Goal: Information Seeking & Learning: Learn about a topic

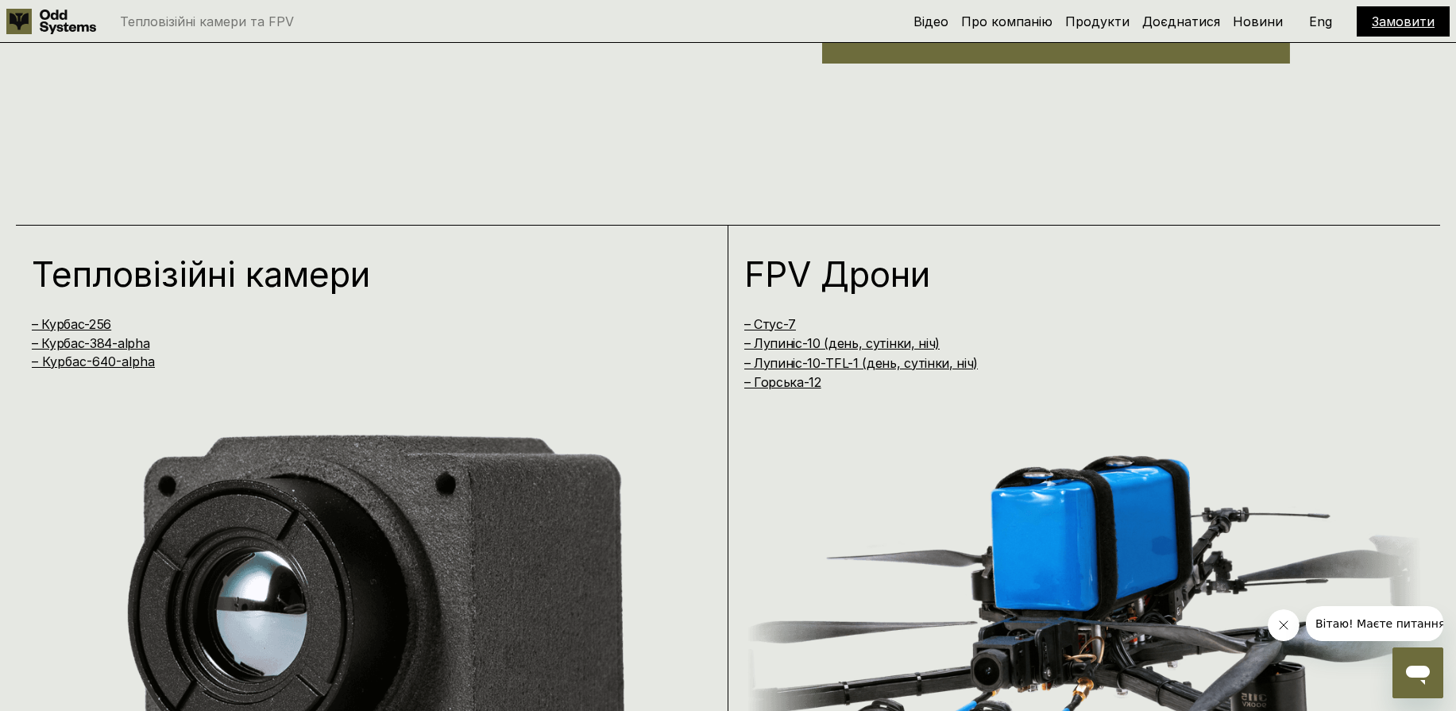
scroll to position [1445, 0]
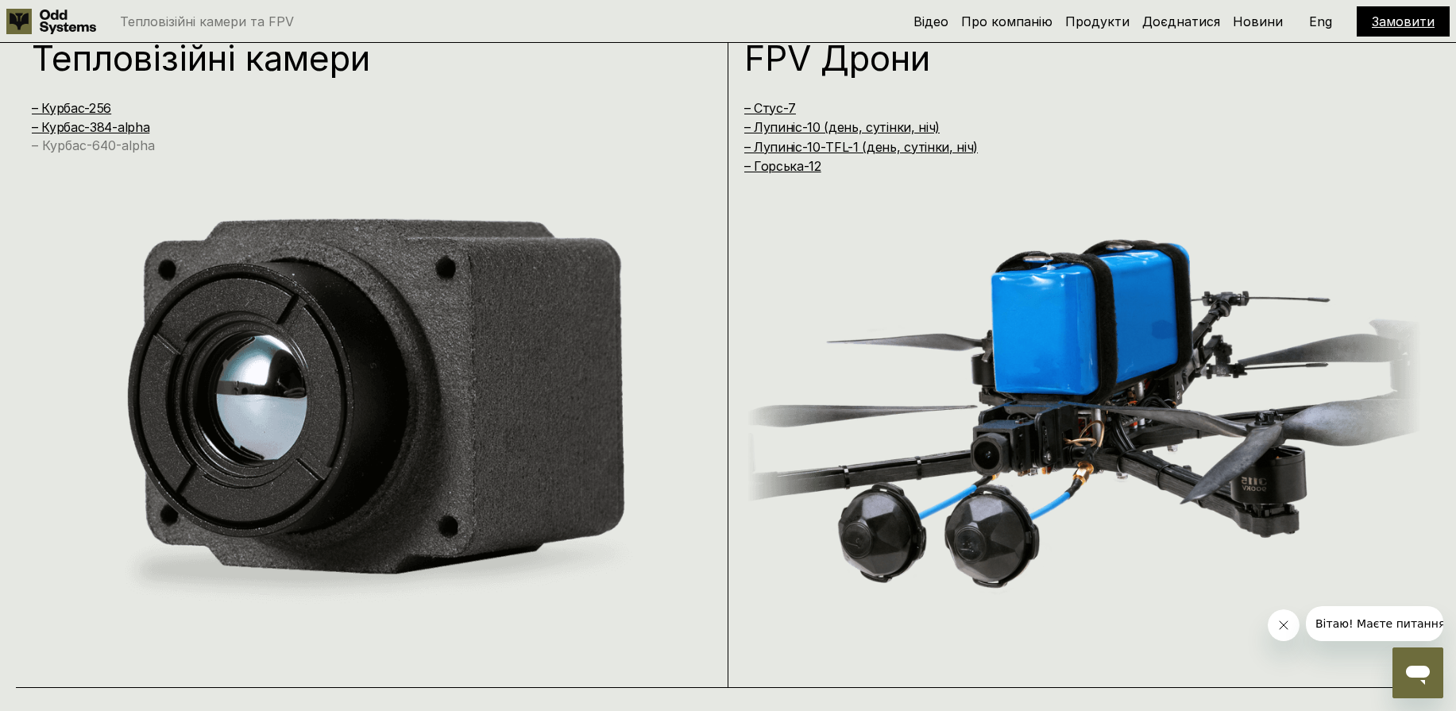
click at [121, 149] on link "– Курбас-640-alpha" at bounding box center [93, 145] width 123 height 16
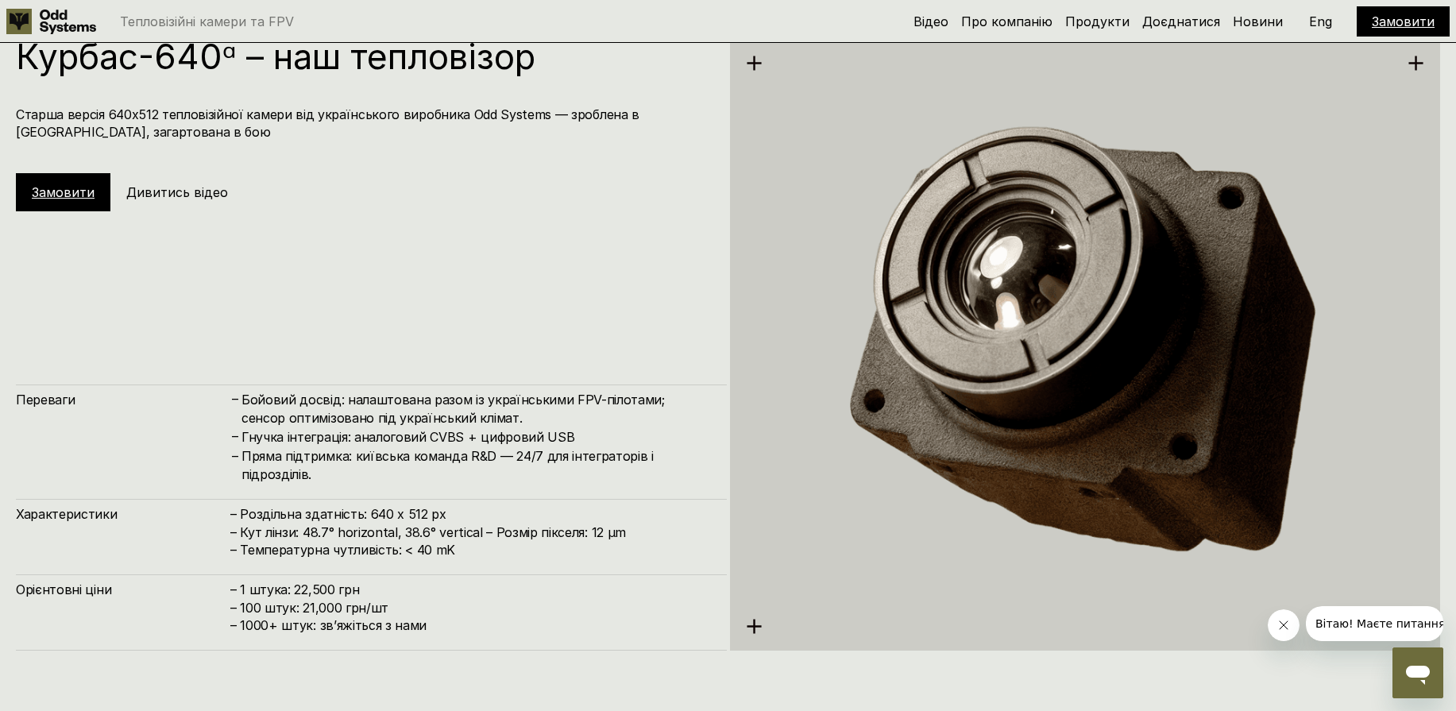
scroll to position [3570, 0]
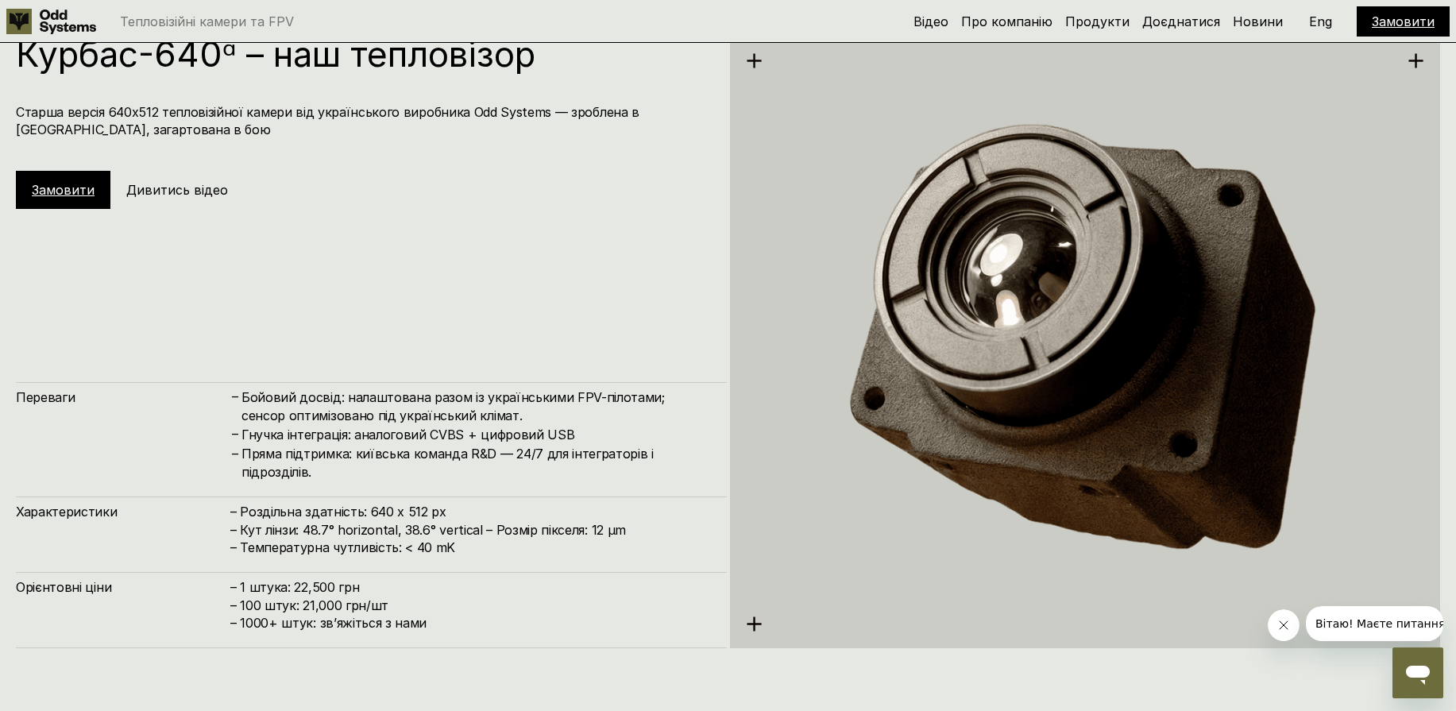
click at [288, 580] on h4 "– 1 штука: 22,500 грн – 100 штук: 21,000 грн/шт – ⁠1000+ штук: звʼяжіться з нами" at bounding box center [470, 604] width 480 height 53
click at [326, 592] on h4 "– 1 штука: 22,500 грн – 100 штук: 21,000 грн/шт – ⁠1000+ штук: звʼяжіться з нами" at bounding box center [470, 604] width 480 height 53
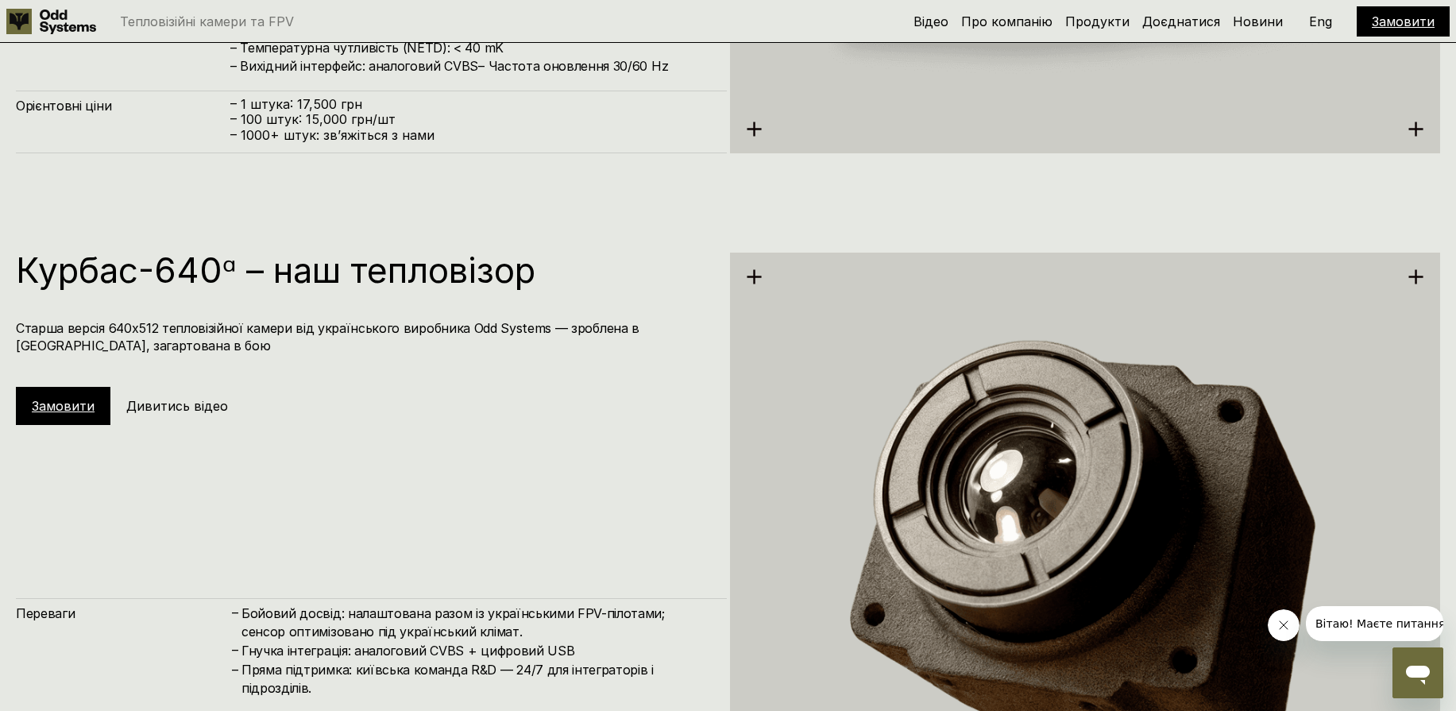
scroll to position [3734, 0]
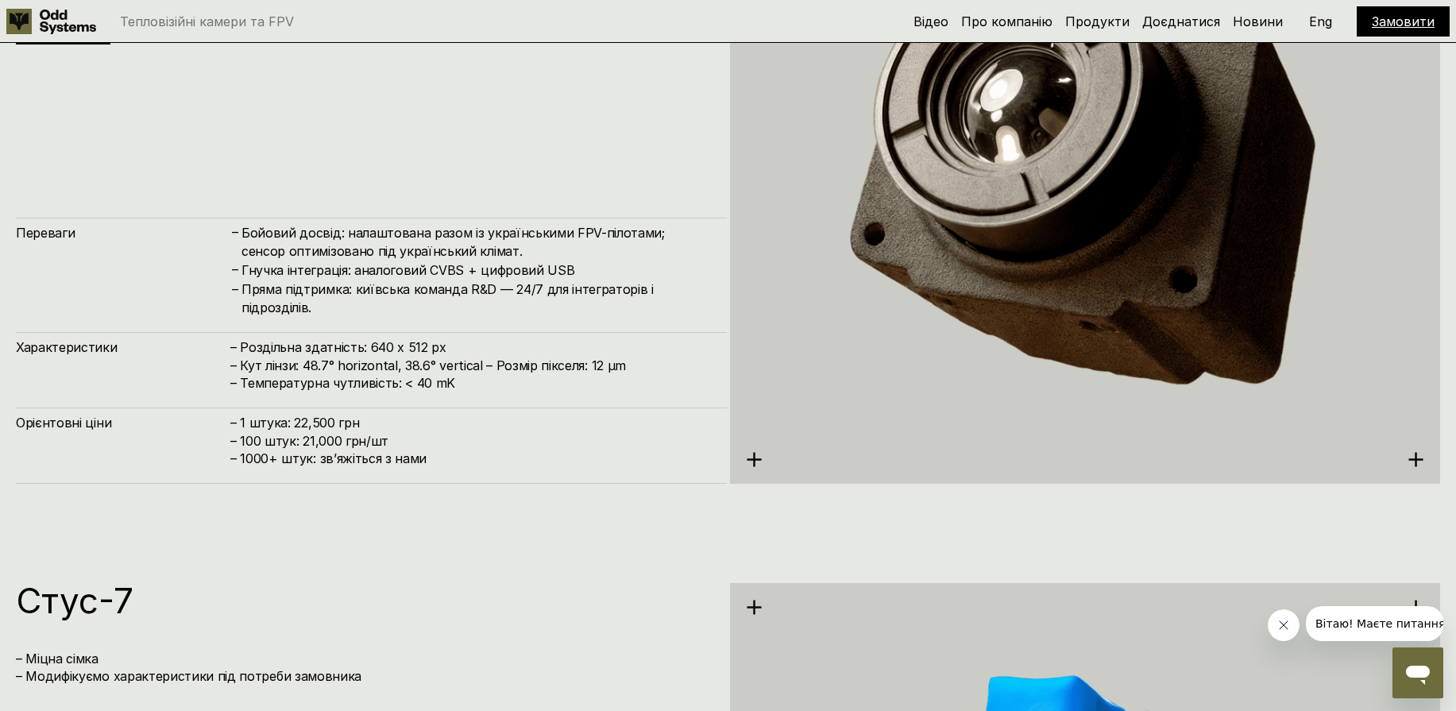
click at [436, 380] on h4 "– Роздільна здатність: 640 x 512 px – Кут лінзи: 48.7° horizontal, 38.6° vertic…" at bounding box center [470, 364] width 480 height 53
click at [507, 360] on h4 "– Роздільна здатність: 640 x 512 px – Кут лінзи: 48.7° horizontal, 38.6° vertic…" at bounding box center [470, 364] width 480 height 53
click at [561, 361] on h4 "– Роздільна здатність: 640 x 512 px – Кут лінзи: 48.7° horizontal, 38.6° vertic…" at bounding box center [470, 364] width 480 height 53
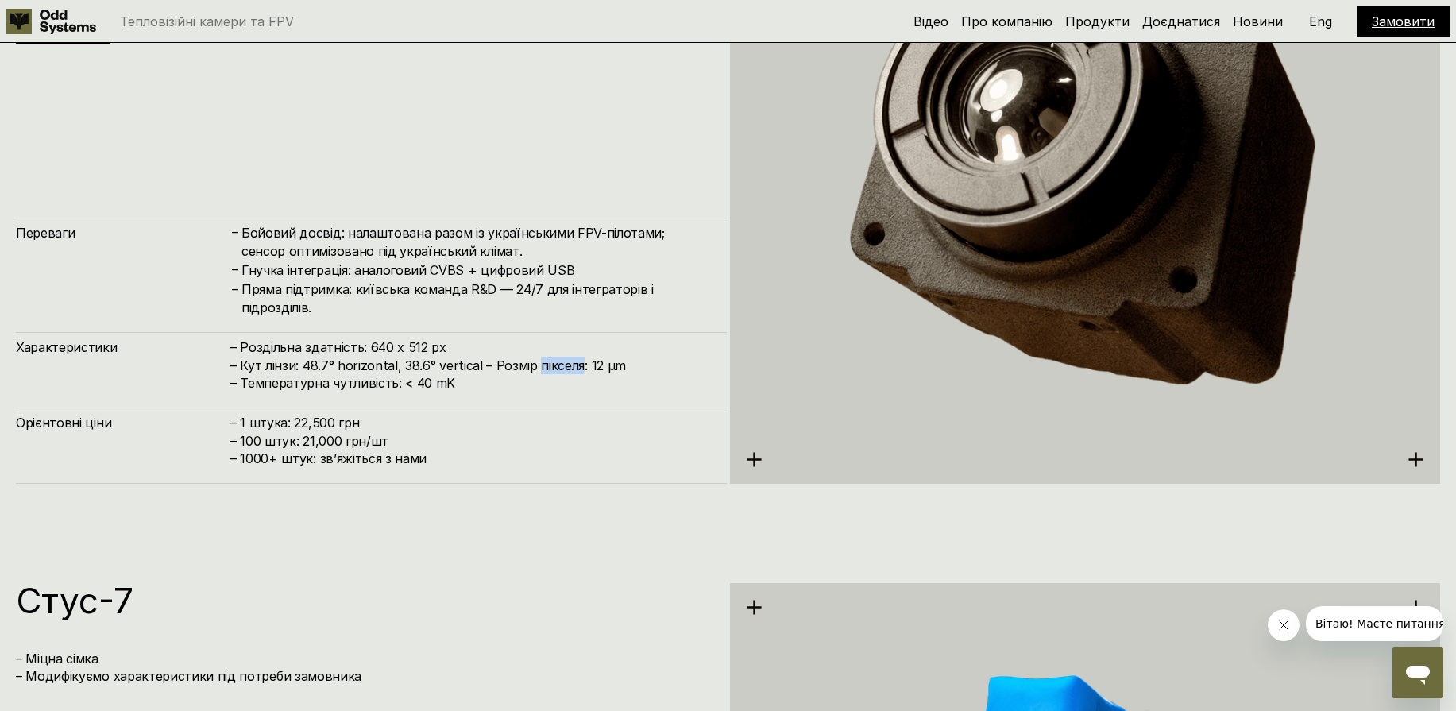
click at [561, 361] on h4 "– Роздільна здатність: 640 x 512 px – Кут лінзи: 48.7° horizontal, 38.6° vertic…" at bounding box center [470, 364] width 480 height 53
click at [604, 363] on h4 "– Роздільна здатність: 640 x 512 px – Кут лінзи: 48.7° horizontal, 38.6° vertic…" at bounding box center [470, 364] width 480 height 53
click at [326, 420] on h4 "– 1 штука: 22,500 грн – 100 штук: 21,000 грн/шт – ⁠1000+ штук: звʼяжіться з нами" at bounding box center [470, 440] width 480 height 53
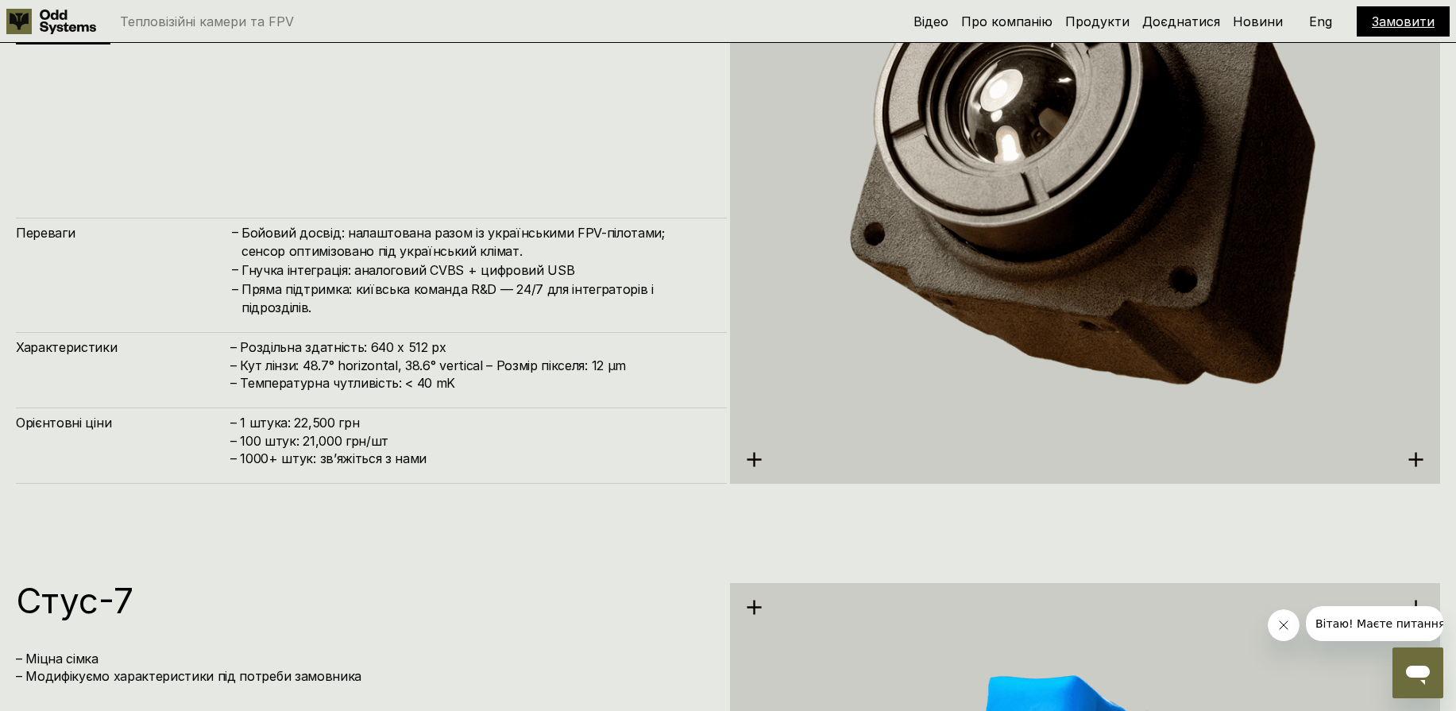
click at [416, 417] on h4 "– 1 штука: 22,500 грн – 100 штук: 21,000 грн/шт – ⁠1000+ штук: звʼяжіться з нами" at bounding box center [470, 440] width 480 height 53
click at [451, 365] on h4 "– Роздільна здатність: 640 x 512 px – Кут лінзи: 48.7° horizontal, 38.6° vertic…" at bounding box center [470, 364] width 480 height 53
click at [538, 360] on h4 "– Роздільна здатність: 640 x 512 px – Кут лінзи: 48.7° horizontal, 38.6° vertic…" at bounding box center [470, 364] width 480 height 53
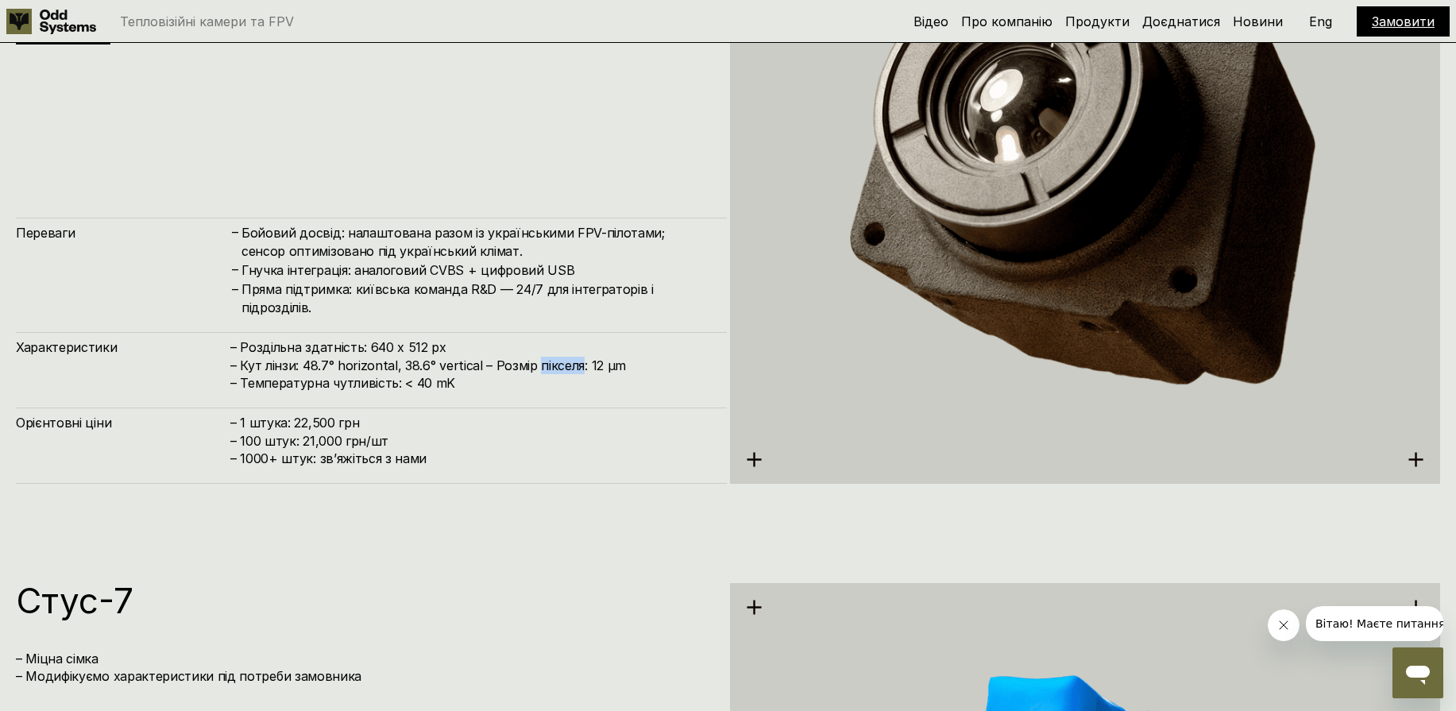
click at [538, 360] on h4 "– Роздільна здатність: 640 x 512 px – Кут лінзи: 48.7° horizontal, 38.6° vertic…" at bounding box center [470, 364] width 480 height 53
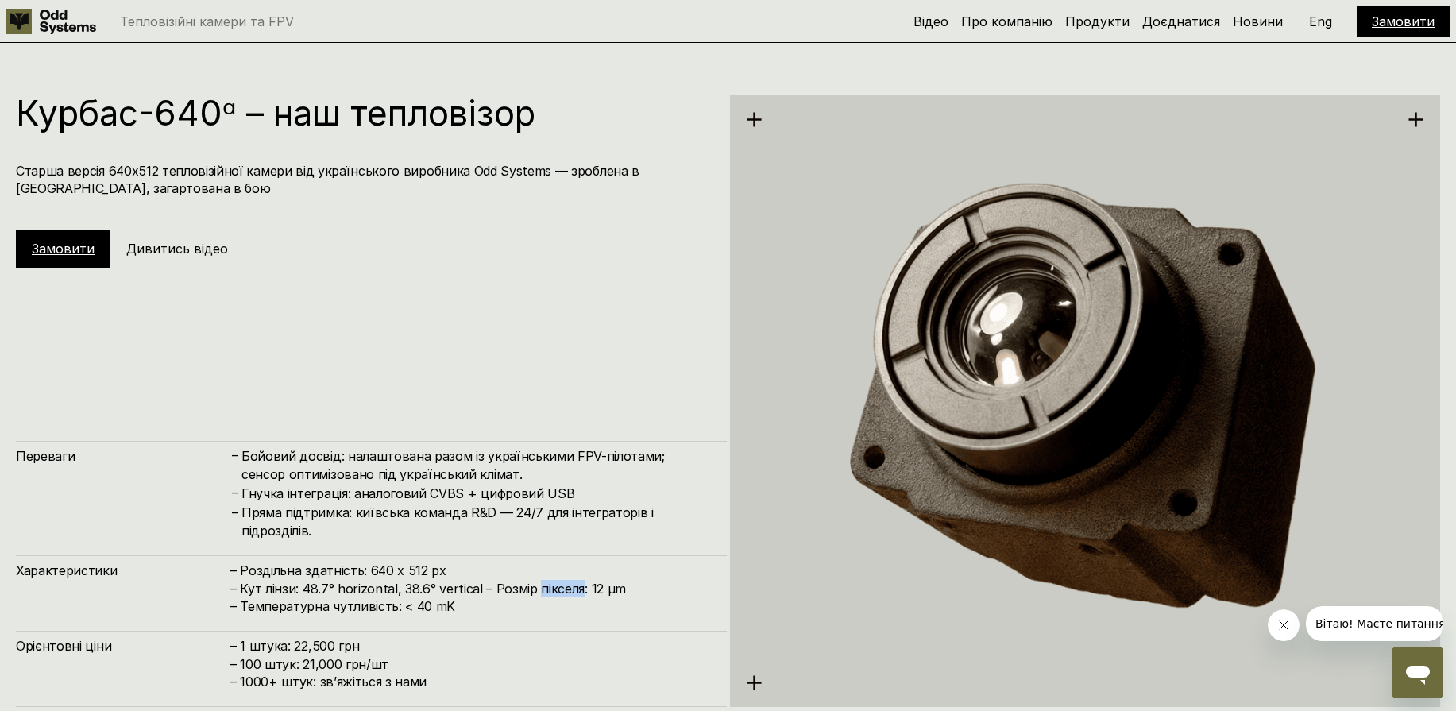
scroll to position [3508, 0]
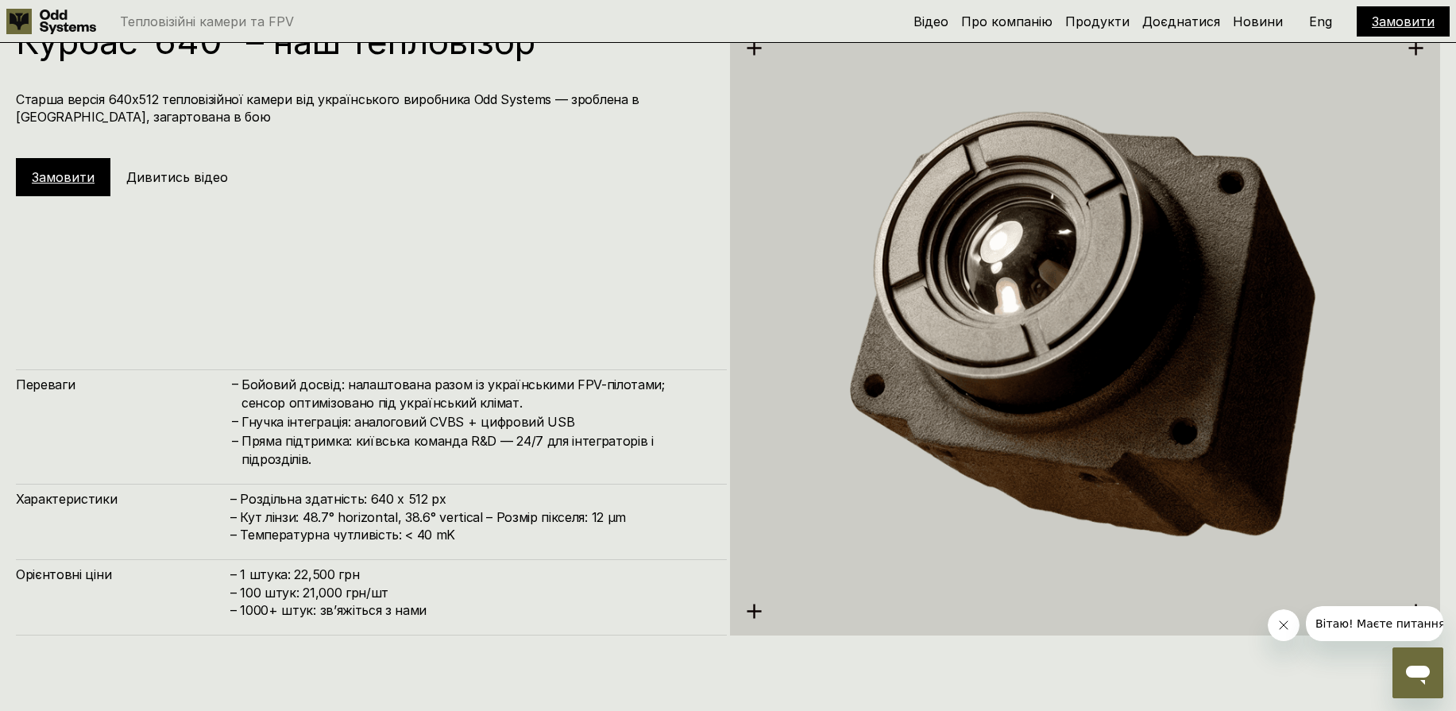
scroll to position [3475, 0]
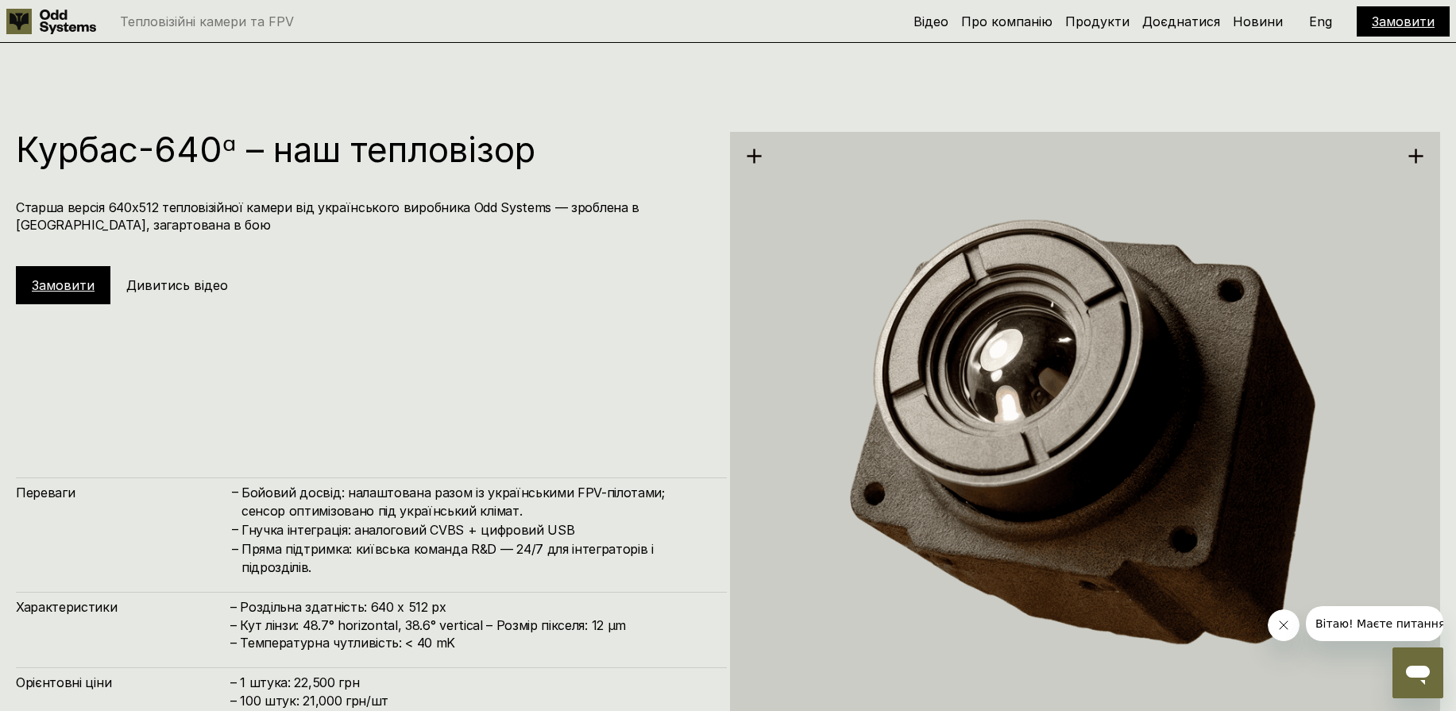
click at [205, 284] on h5 "Дивитись відео" at bounding box center [177, 284] width 102 height 17
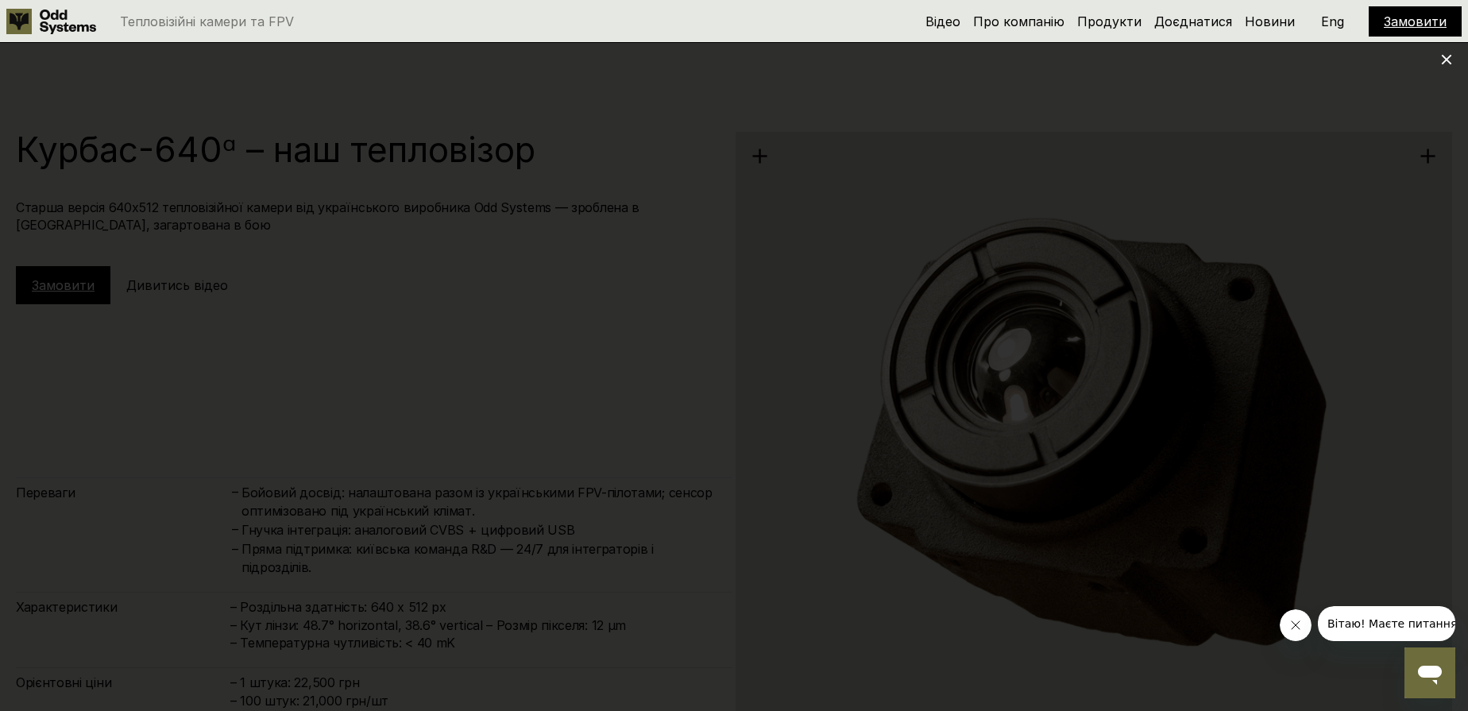
click at [1418, 230] on div at bounding box center [734, 355] width 1468 height 711
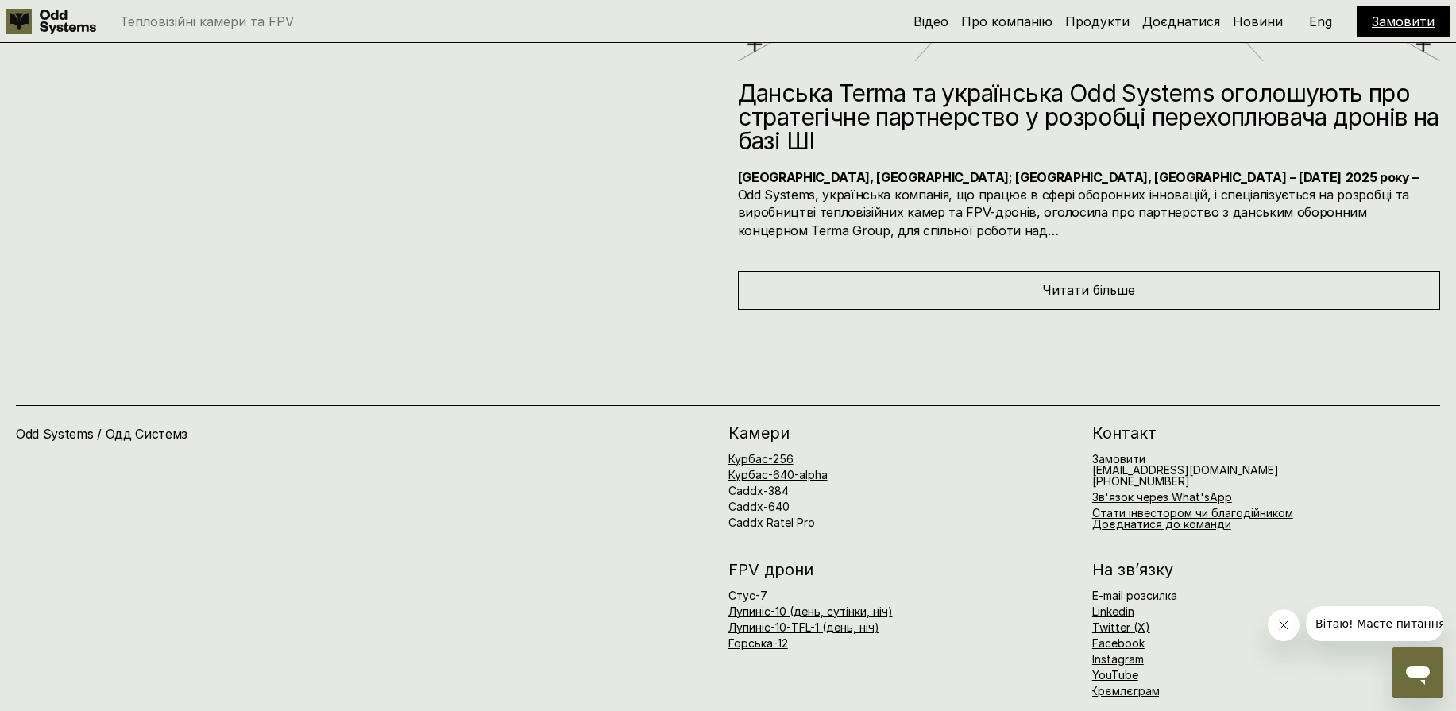
scroll to position [8507, 0]
